Goal: Transaction & Acquisition: Purchase product/service

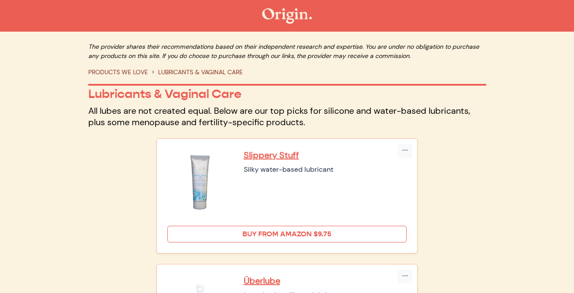
click at [206, 234] on link "Buy from Amazon $9.75" at bounding box center [287, 234] width 240 height 17
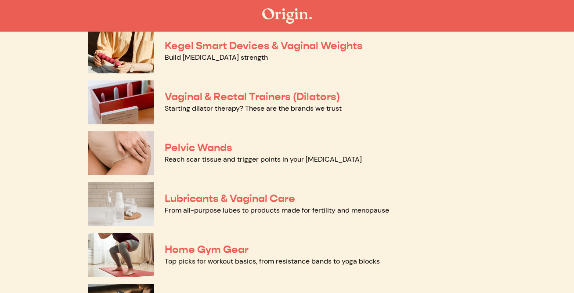
scroll to position [492, 0]
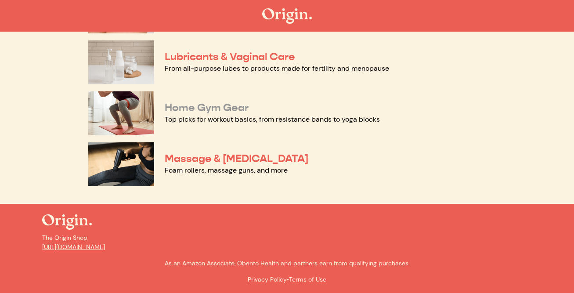
click at [198, 109] on link "Home Gym Gear" at bounding box center [207, 107] width 84 height 13
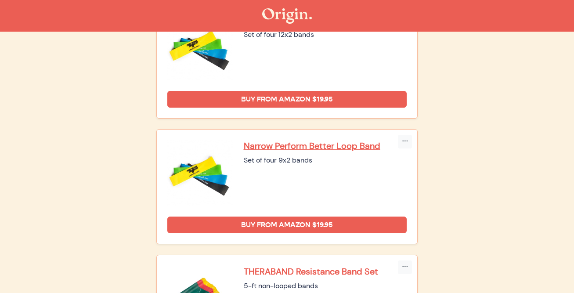
scroll to position [134, 0]
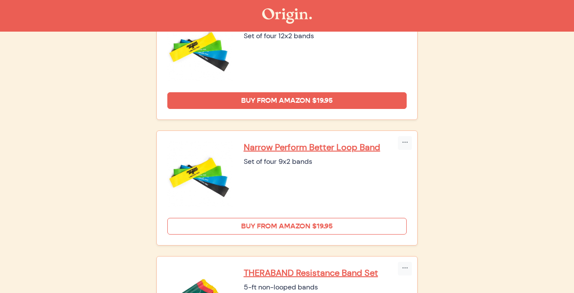
click at [241, 225] on link "Buy from Amazon $19.95" at bounding box center [287, 226] width 240 height 17
click at [226, 225] on link "Buy from Amazon $19.95" at bounding box center [287, 226] width 240 height 17
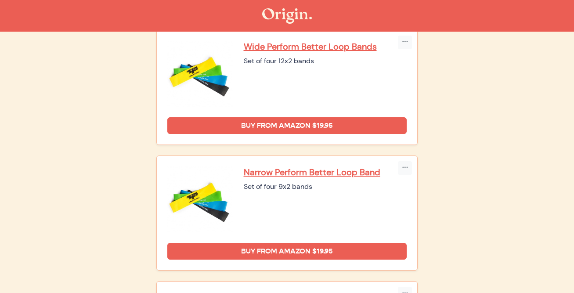
scroll to position [108, 0]
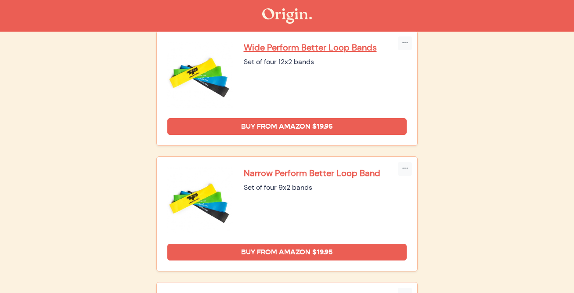
click at [278, 172] on p "Narrow Perform Better Loop Band" at bounding box center [325, 172] width 163 height 11
